Goal: Information Seeking & Learning: Learn about a topic

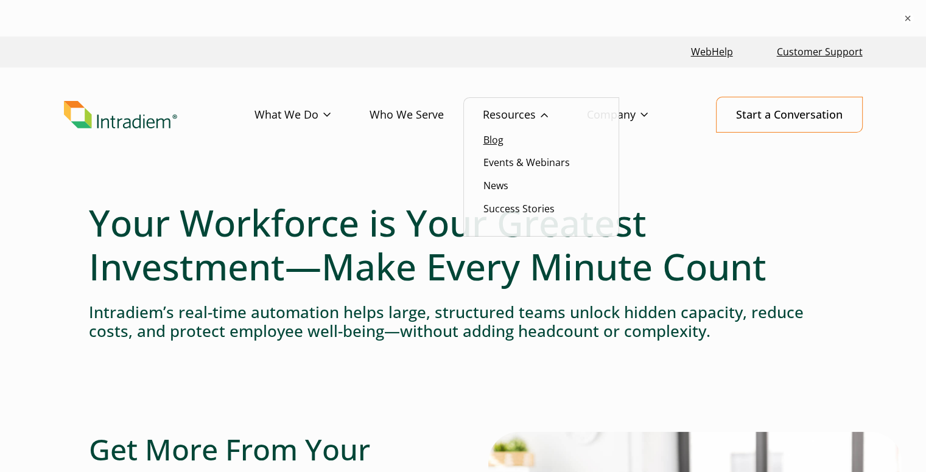
click at [484, 145] on link "Blog" at bounding box center [493, 139] width 20 height 13
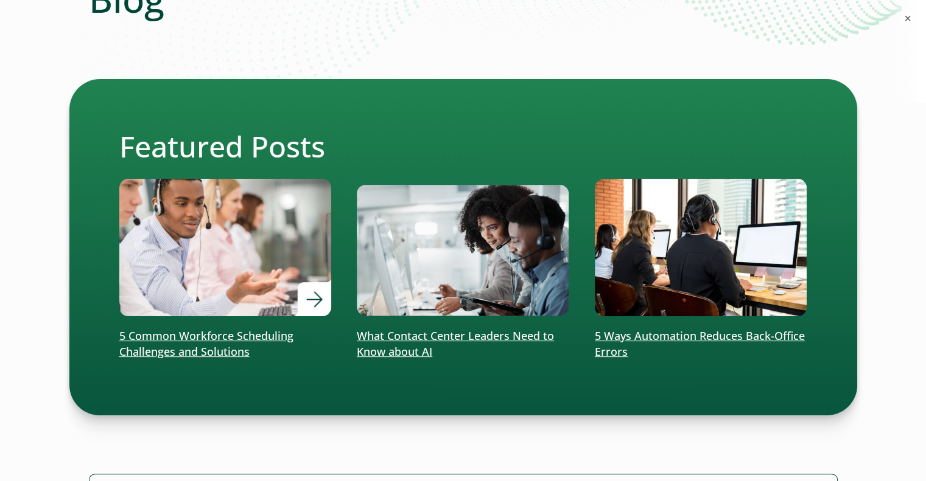
click at [276, 299] on img at bounding box center [225, 248] width 254 height 166
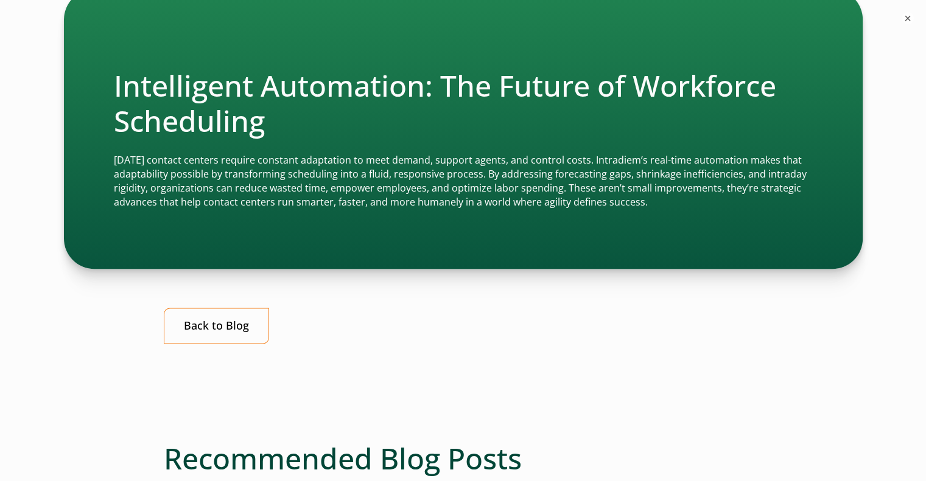
scroll to position [1704, 0]
